Goal: Transaction & Acquisition: Purchase product/service

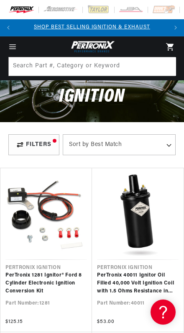
click at [34, 145] on div "Filters" at bounding box center [33, 144] width 51 height 21
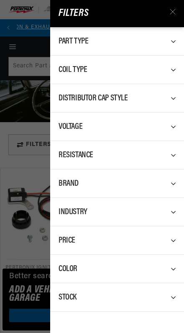
scroll to position [0, 150]
click at [69, 46] on span "Part Type" at bounding box center [73, 41] width 30 height 8
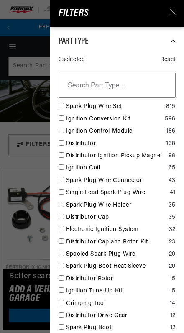
click at [66, 45] on span "Part Type" at bounding box center [73, 41] width 30 height 8
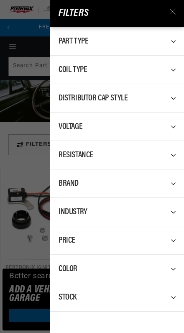
click at [67, 71] on span "Coil Type" at bounding box center [72, 70] width 28 height 8
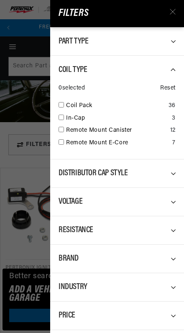
click at [68, 74] on span "Coil Type" at bounding box center [72, 70] width 28 height 8
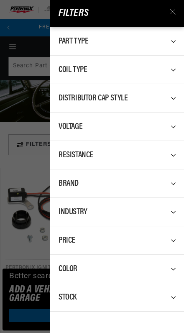
click at [165, 96] on div "Distributor Cap Style" at bounding box center [116, 97] width 117 height 11
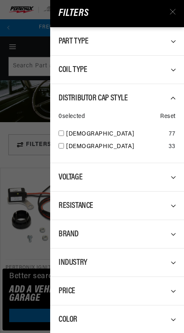
click at [169, 100] on div "Distributor Cap Style" at bounding box center [116, 97] width 117 height 11
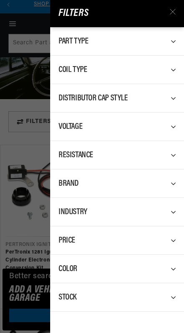
scroll to position [26, 0]
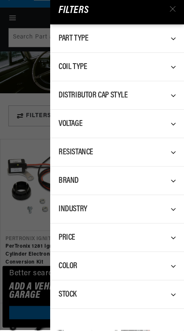
click at [18, 120] on div "Filters Part Type 0 selected Reset Spark Plug Wire Set 815 Ignition Conversion …" at bounding box center [92, 166] width 184 height 333
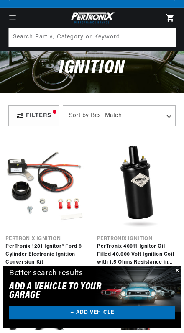
click at [15, 20] on icon "Menu" at bounding box center [13, 20] width 6 height 0
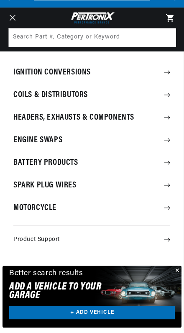
click at [30, 74] on summary "Ignition Conversions" at bounding box center [91, 75] width 183 height 22
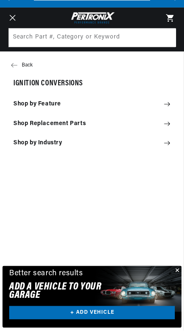
click at [23, 106] on summary "Shop by Feature" at bounding box center [91, 107] width 183 height 18
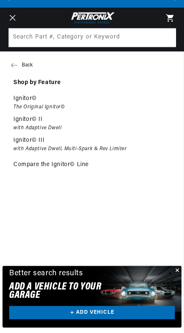
scroll to position [0, 0]
click at [121, 322] on link "+ ADD VEHICLE" at bounding box center [91, 314] width 165 height 13
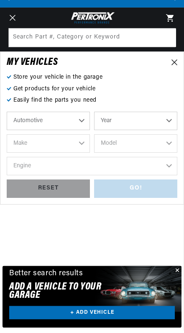
click at [25, 118] on select "Automotive Agricultural Industrial Marine Motorcycle" at bounding box center [48, 123] width 83 height 18
click at [150, 128] on select "Year 2026 2025 2024 2023 2022 2021 2020 2019 2018 2017 2016 2015 2014 2013 2012…" at bounding box center [135, 123] width 83 height 18
click at [168, 116] on select "Year 2026 2025 2024 2023 2022 2021 2020 2019 2018 2017 2016 2015 2014 2013 2012…" at bounding box center [135, 123] width 83 height 18
select select "1952"
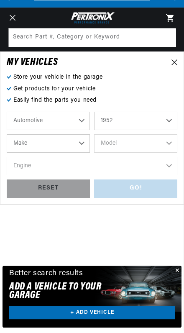
click at [24, 142] on select "Make Aston Martin Austin Buick Cadillac Chevrolet Chrysler Citroen Crosley Ford…" at bounding box center [48, 146] width 83 height 18
click at [16, 139] on select "Make Aston Martin Austin Buick Cadillac Chevrolet Chrysler Citroen Crosley Ford…" at bounding box center [48, 146] width 83 height 18
select select "MG"
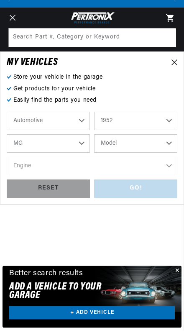
click at [160, 140] on select "Model TD TDC YB" at bounding box center [135, 146] width 83 height 18
click at [157, 147] on select "Model TD TDC YB" at bounding box center [135, 146] width 83 height 18
select select "TD"
click at [28, 166] on select "Engine 1.3L" at bounding box center [92, 169] width 170 height 18
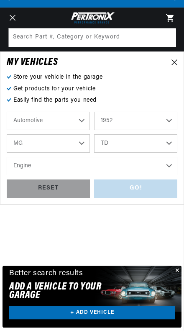
click at [20, 161] on select "Engine 1.3L" at bounding box center [92, 169] width 170 height 18
click at [144, 164] on select "Engine 1.3L" at bounding box center [92, 169] width 170 height 18
select select "1.3L"
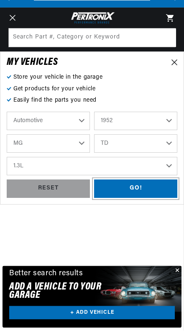
click at [155, 186] on div "GO!" at bounding box center [135, 191] width 83 height 19
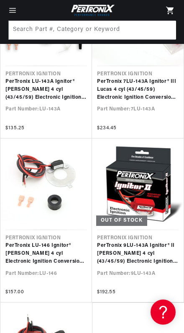
scroll to position [198, 0]
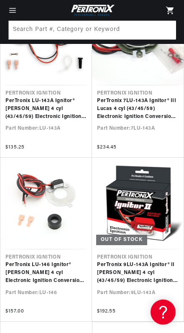
click at [53, 261] on link "PerTronix LU-146 Ignitor® [PERSON_NAME] 4 cyl Electronic Ignition Conversion Kit" at bounding box center [45, 273] width 81 height 24
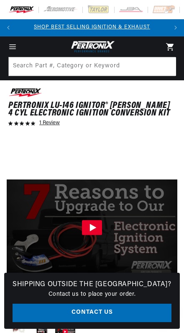
scroll to position [0, 376]
click at [107, 223] on icon "Gallery Viewer" at bounding box center [92, 227] width 40 height 40
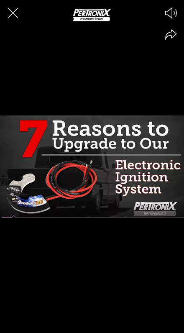
click at [161, 205] on div at bounding box center [92, 166] width 184 height 333
click at [95, 170] on circle at bounding box center [92, 166] width 30 height 30
click at [150, 189] on div at bounding box center [92, 166] width 184 height 333
click at [96, 173] on circle at bounding box center [92, 166] width 30 height 30
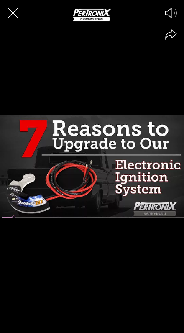
click at [112, 174] on div at bounding box center [92, 166] width 184 height 333
click at [95, 155] on circle at bounding box center [92, 166] width 30 height 30
click at [150, 196] on div at bounding box center [92, 166] width 184 height 333
click at [99, 168] on circle at bounding box center [92, 166] width 30 height 30
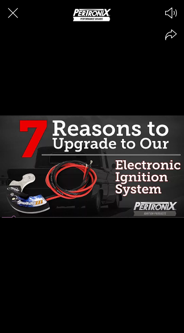
click at [10, 12] on icon "Close the video player" at bounding box center [13, 13] width 18 height 18
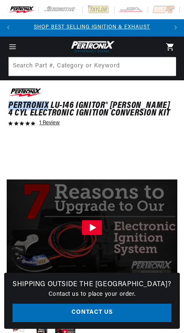
scroll to position [0, 150]
